Goal: Obtain resource: Download file/media

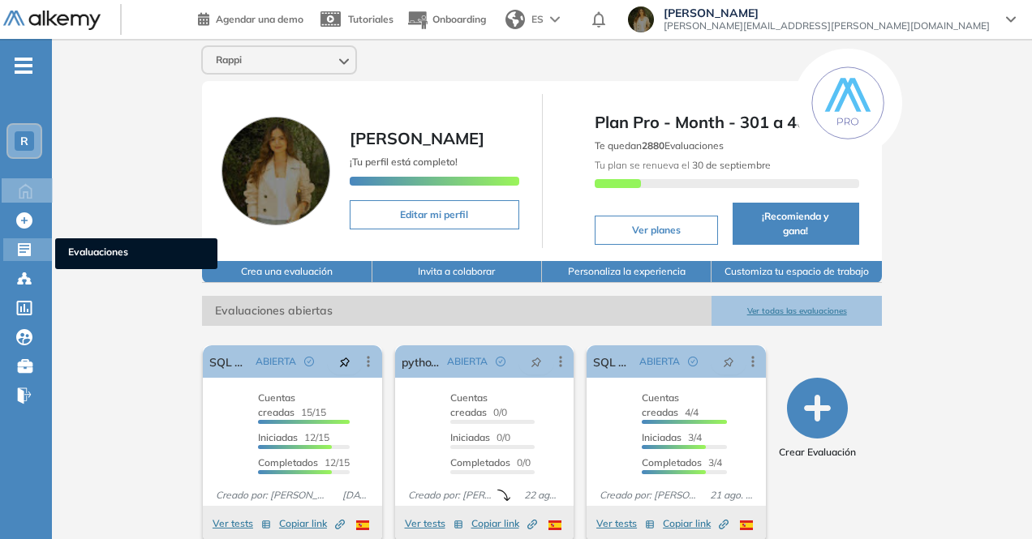
click at [28, 248] on icon at bounding box center [24, 250] width 16 height 16
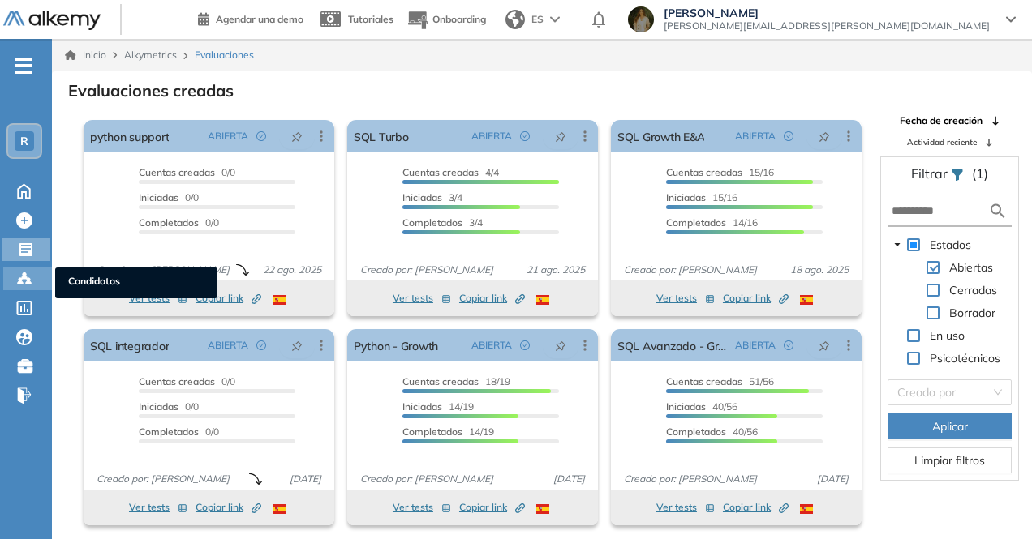
click at [27, 275] on icon at bounding box center [24, 279] width 16 height 16
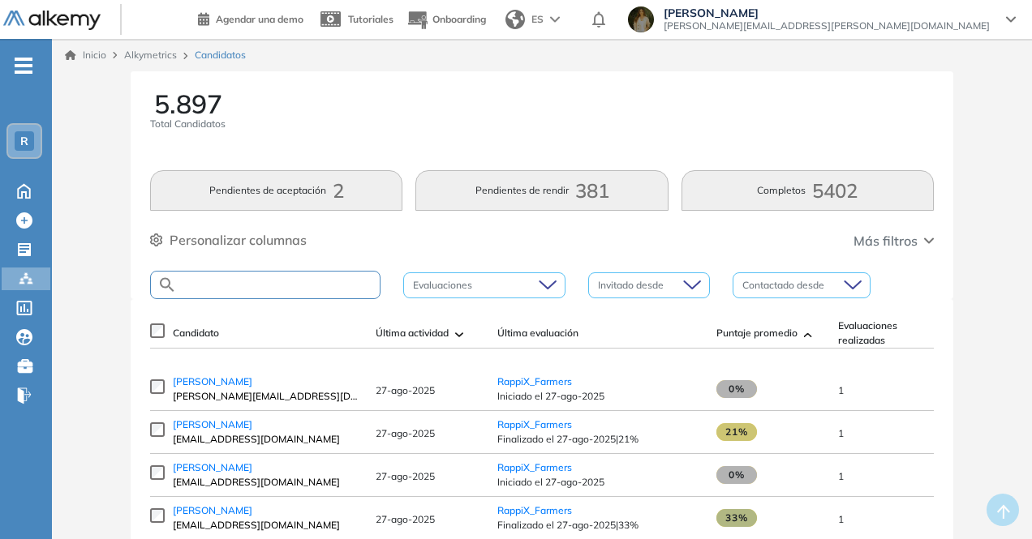
click at [302, 281] on input "text" at bounding box center [278, 285] width 203 height 12
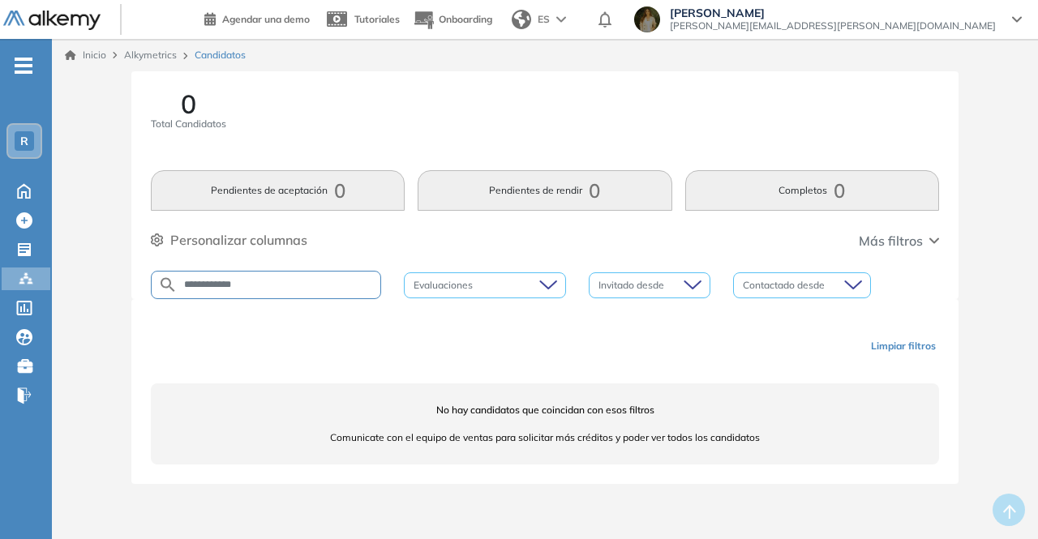
drag, startPoint x: 324, startPoint y: 285, endPoint x: 151, endPoint y: 279, distance: 172.9
click at [151, 279] on div "**********" at bounding box center [266, 285] width 230 height 28
type input "*****"
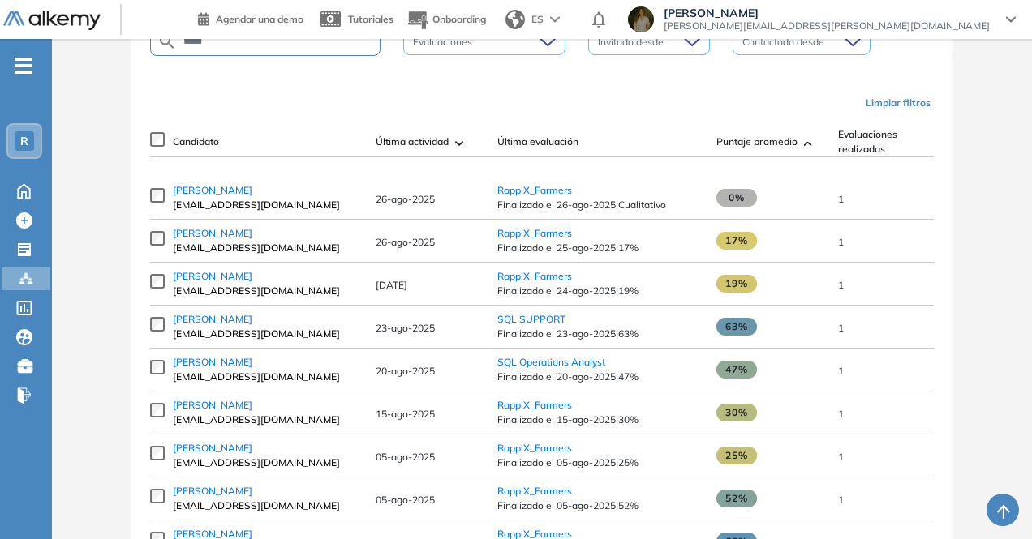
scroll to position [324, 0]
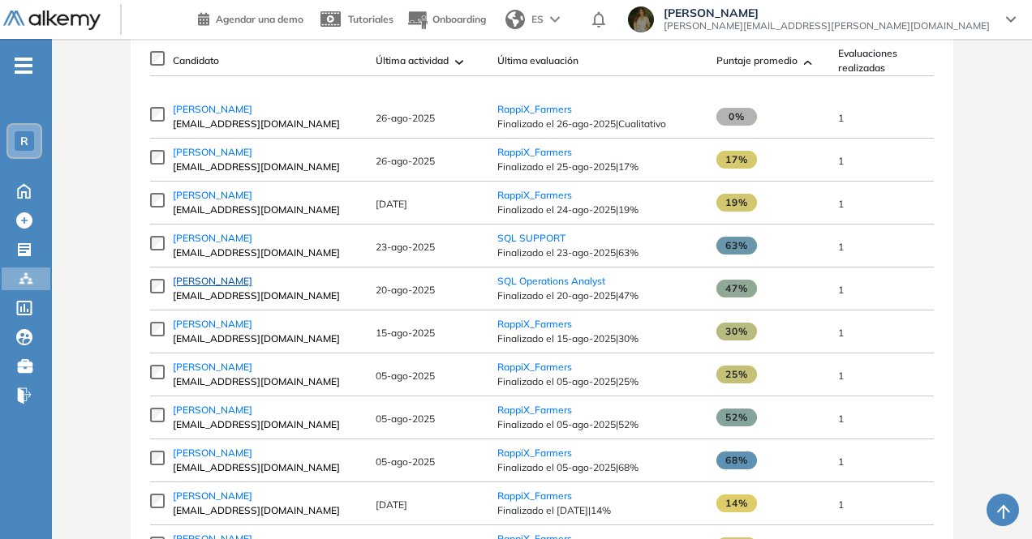
click at [216, 283] on span "[PERSON_NAME]" at bounding box center [212, 281] width 79 height 12
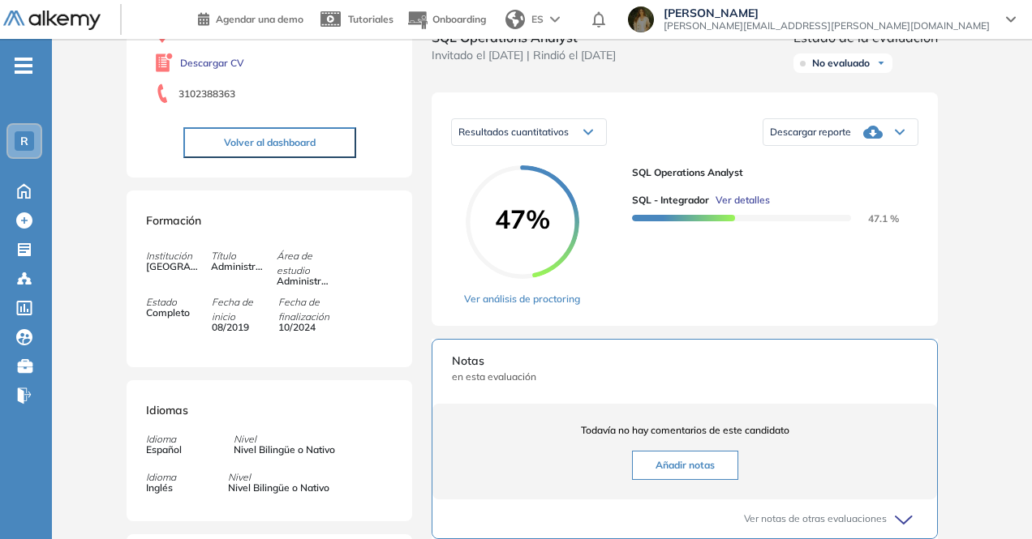
scroll to position [162, 0]
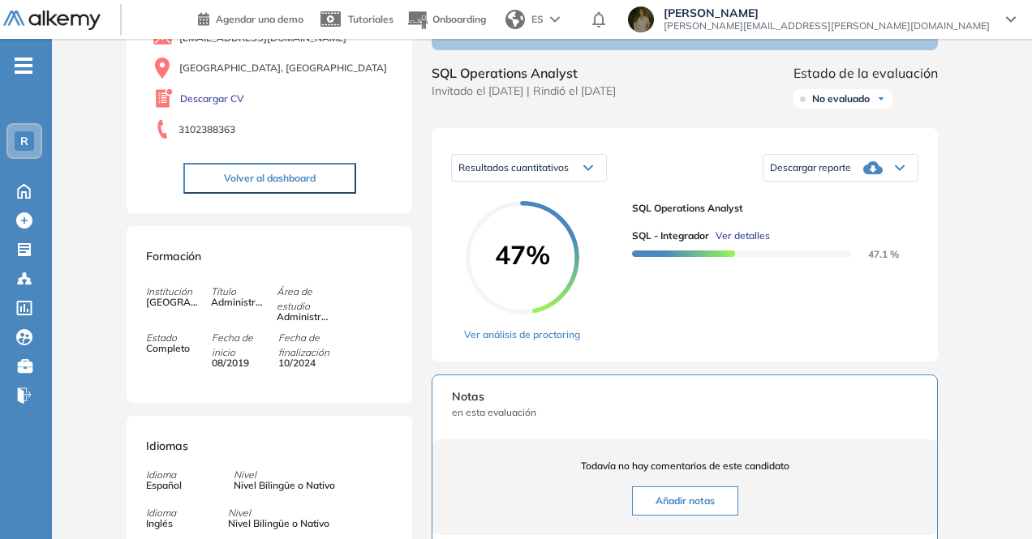
click at [876, 178] on icon at bounding box center [872, 167] width 19 height 19
click at [865, 200] on li "Descargar informe completo" at bounding box center [831, 191] width 120 height 16
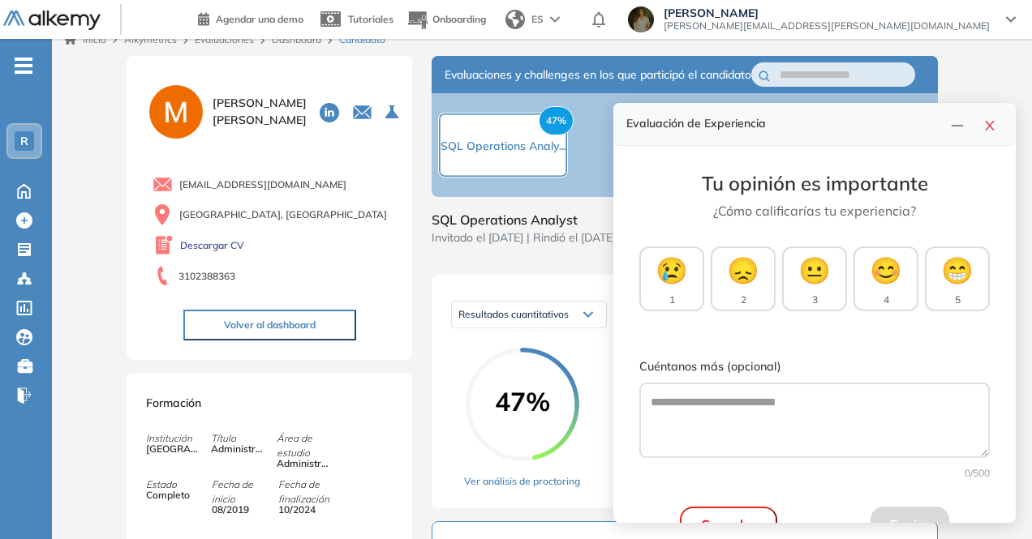
scroll to position [0, 0]
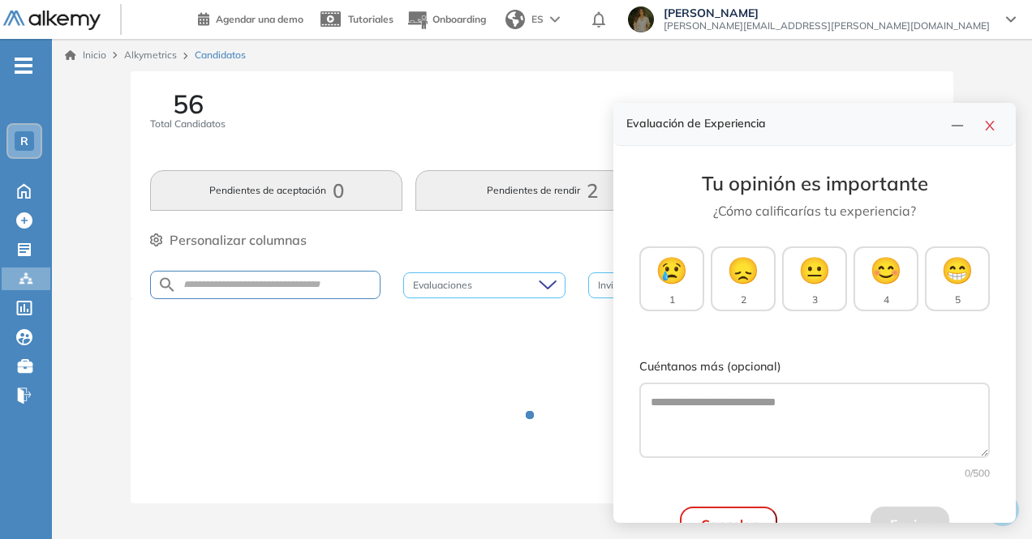
scroll to position [2, 0]
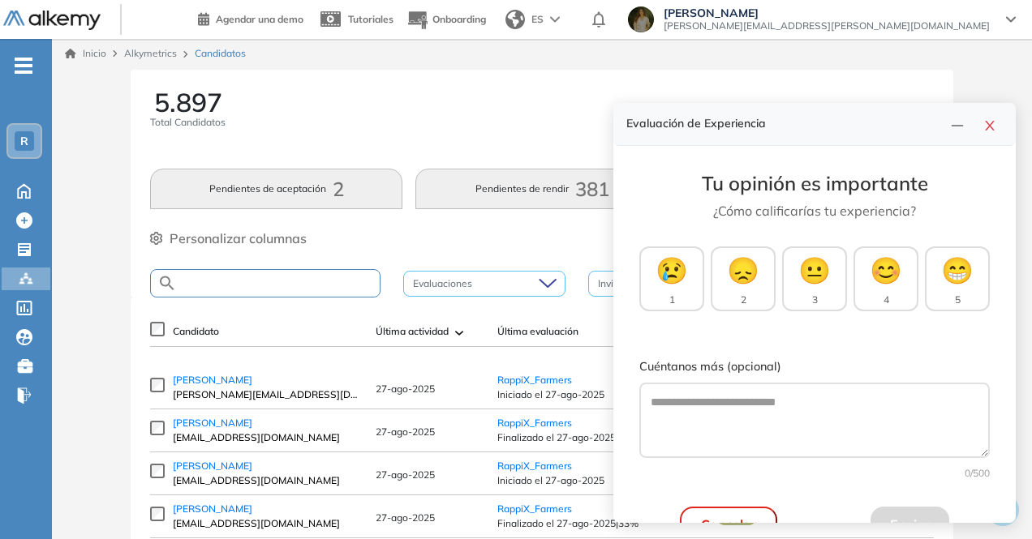
click at [271, 281] on input "text" at bounding box center [278, 283] width 203 height 12
type input "**********"
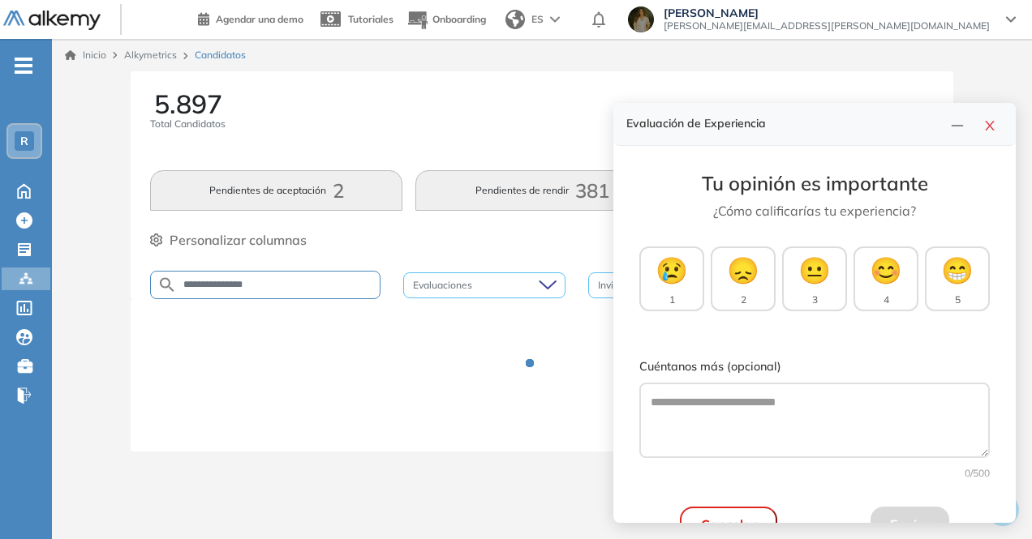
scroll to position [0, 0]
click at [982, 130] on div at bounding box center [980, 124] width 58 height 23
click at [993, 129] on icon "close" at bounding box center [995, 126] width 9 height 10
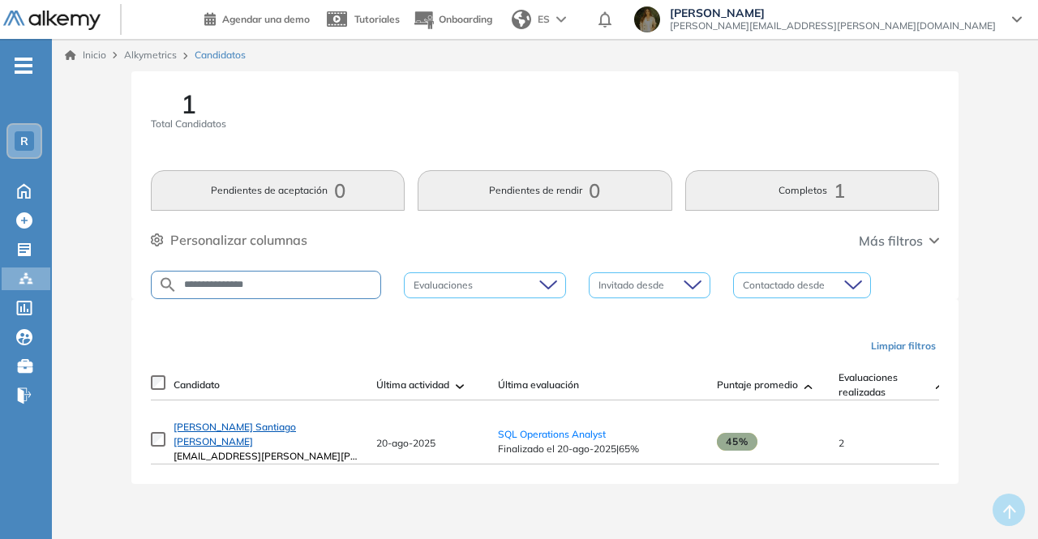
click at [256, 440] on span "[PERSON_NAME] Santiago [PERSON_NAME]" at bounding box center [235, 434] width 122 height 27
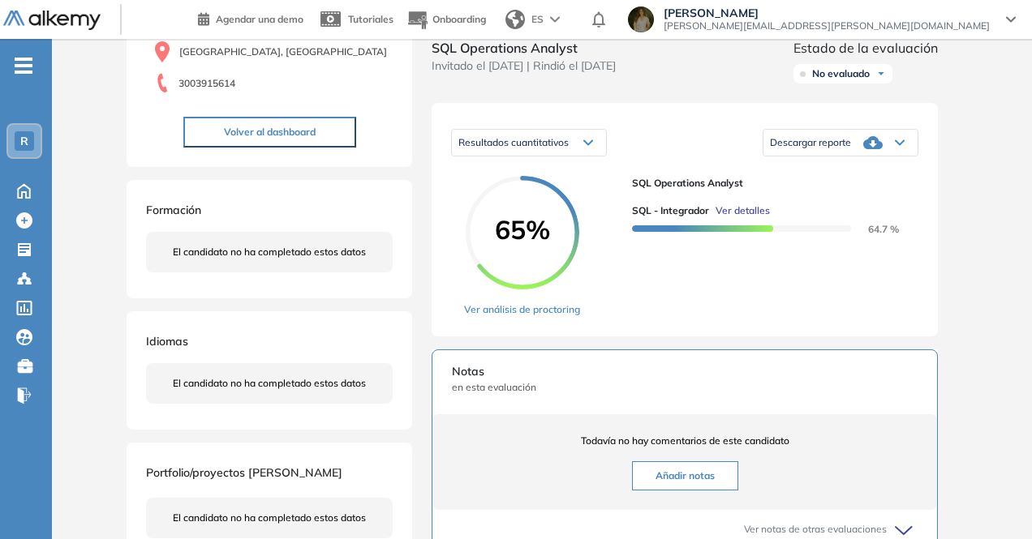
scroll to position [162, 0]
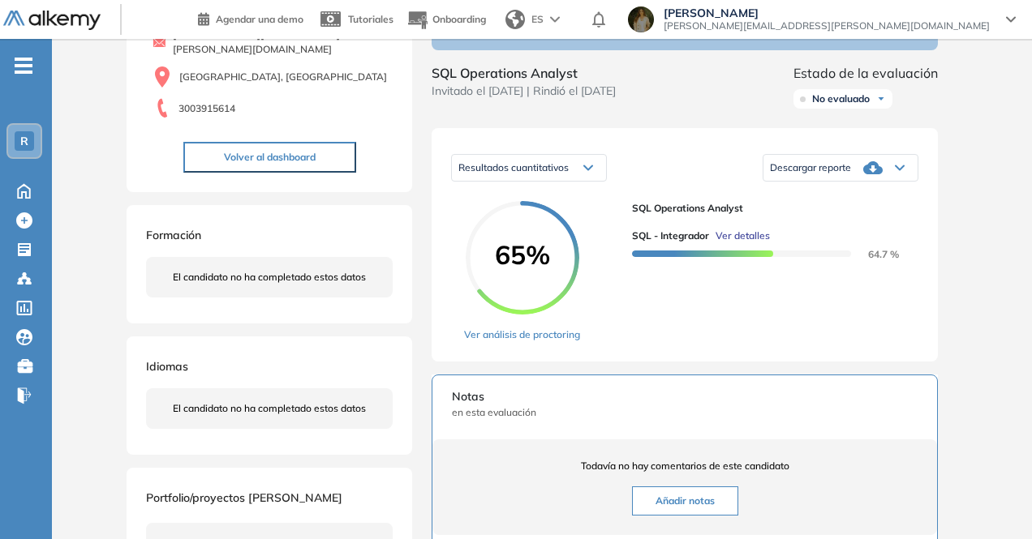
click at [857, 169] on div "Descargar reporte" at bounding box center [840, 168] width 154 height 32
click at [863, 178] on icon at bounding box center [872, 167] width 19 height 19
click at [870, 174] on icon at bounding box center [872, 167] width 19 height 13
click at [855, 200] on li "Descargar informe completo" at bounding box center [831, 191] width 120 height 16
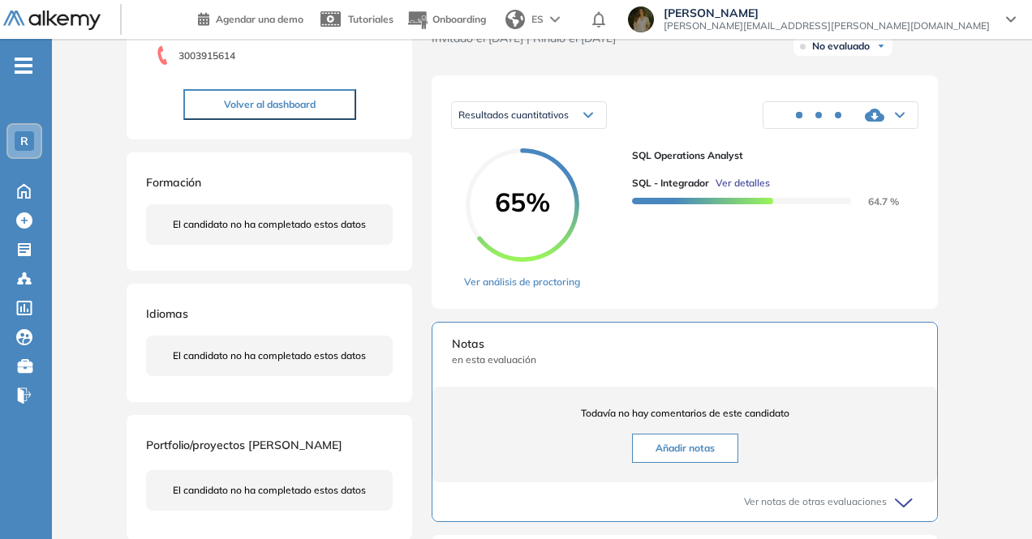
scroll to position [0, 0]
